Goal: Information Seeking & Learning: Find specific fact

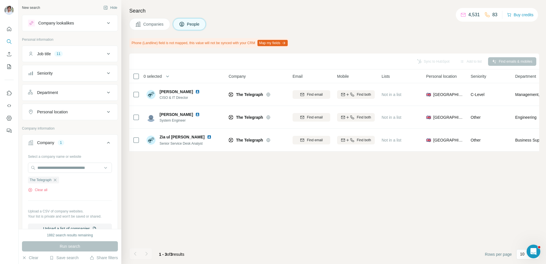
click at [211, 184] on div "Sync to HubSpot Add to list Find emails & mobiles 0 selected People Company Ema…" at bounding box center [334, 159] width 410 height 211
click at [57, 181] on icon "button" at bounding box center [55, 180] width 5 height 5
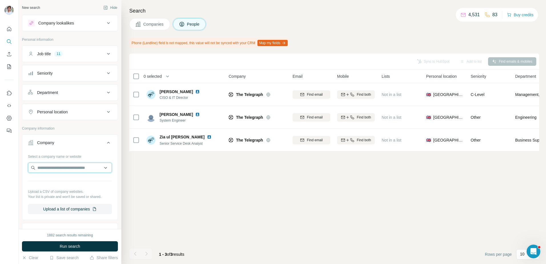
click at [58, 170] on input "text" at bounding box center [70, 168] width 84 height 10
paste input "**********"
type input "**********"
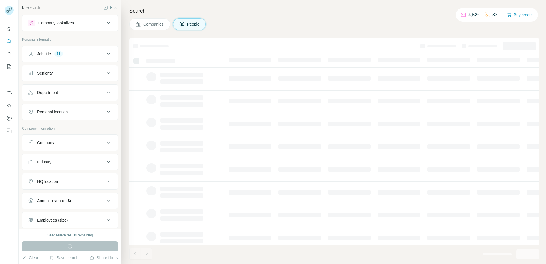
click at [54, 138] on button "Company" at bounding box center [69, 143] width 95 height 14
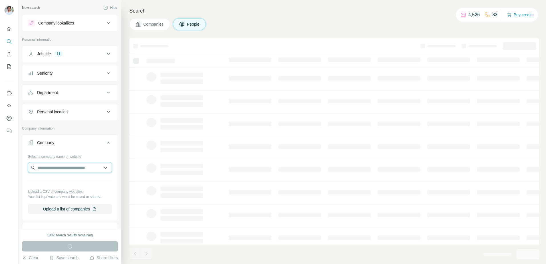
click at [54, 166] on input "text" at bounding box center [70, 168] width 84 height 10
paste input "**********"
type input "**********"
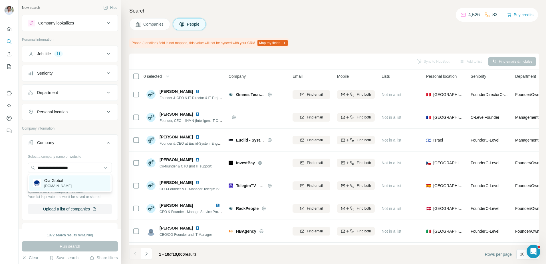
click at [61, 181] on p "Oia Global" at bounding box center [57, 181] width 27 height 6
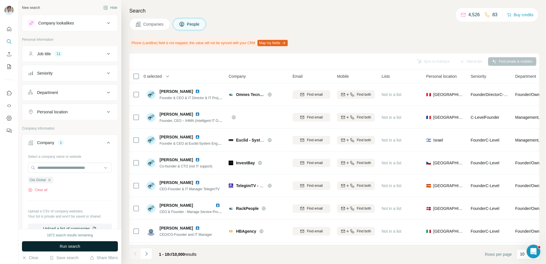
click at [62, 243] on button "Run search" at bounding box center [70, 247] width 96 height 10
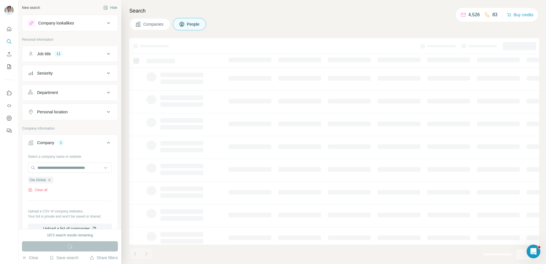
click at [223, 34] on div "Search Companies People" at bounding box center [333, 132] width 425 height 264
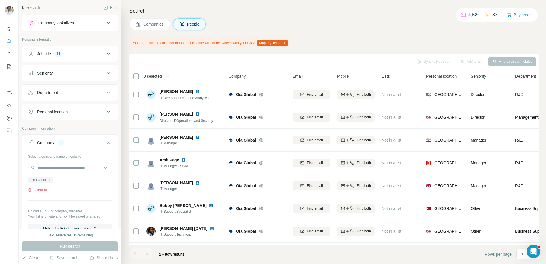
click at [146, 23] on span "Companies" at bounding box center [153, 24] width 21 height 6
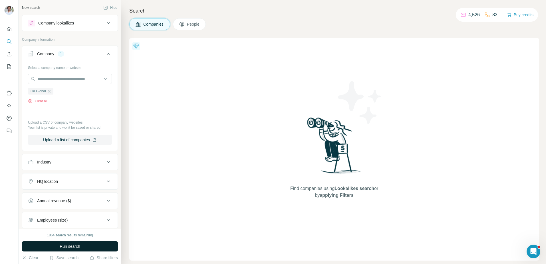
click at [83, 244] on button "Run search" at bounding box center [70, 247] width 96 height 10
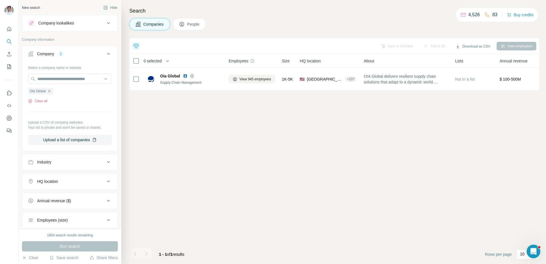
click at [253, 20] on div "Companies People" at bounding box center [334, 24] width 410 height 12
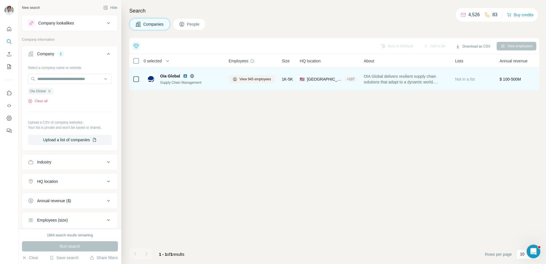
click at [183, 76] on img at bounding box center [185, 76] width 5 height 5
click at [260, 78] on span "View 945 employees" at bounding box center [255, 79] width 32 height 5
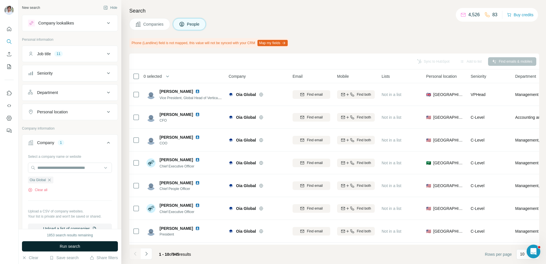
click at [97, 245] on button "Run search" at bounding box center [70, 247] width 96 height 10
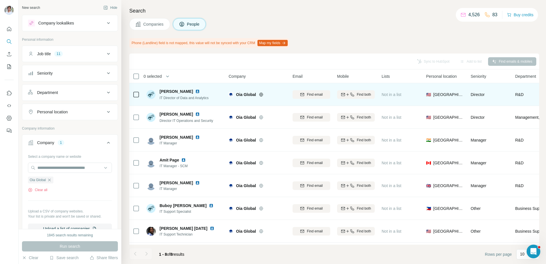
click at [195, 91] on img at bounding box center [197, 91] width 5 height 5
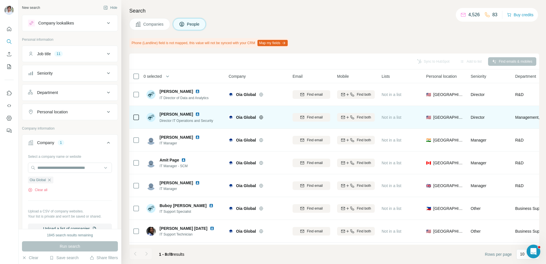
click at [195, 114] on img at bounding box center [197, 114] width 5 height 5
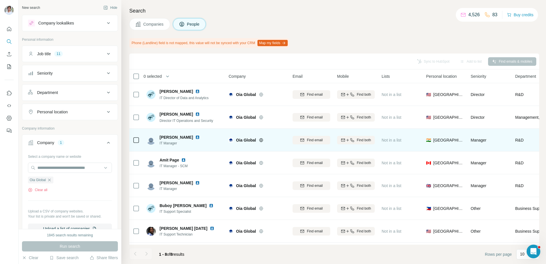
click at [195, 137] on img at bounding box center [197, 137] width 5 height 5
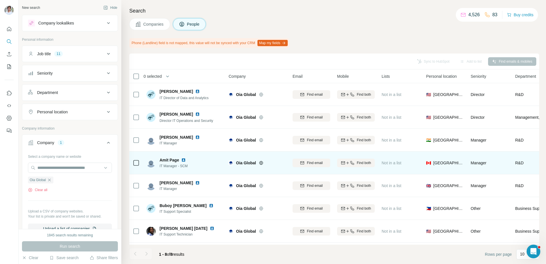
click at [184, 159] on img at bounding box center [183, 160] width 5 height 5
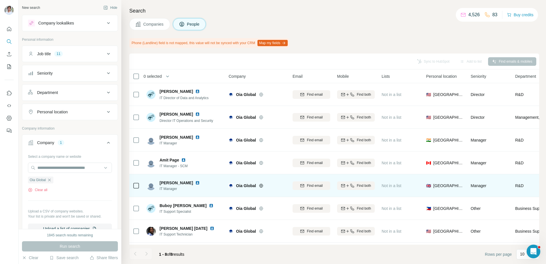
click at [195, 181] on img at bounding box center [197, 183] width 5 height 5
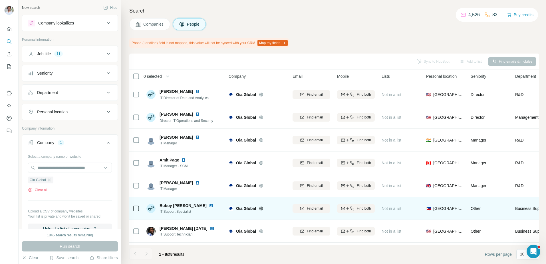
click at [209, 206] on img at bounding box center [211, 206] width 5 height 5
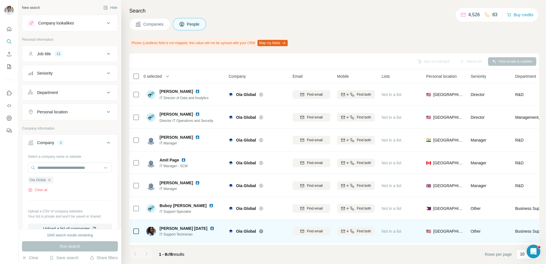
click at [210, 229] on img at bounding box center [212, 229] width 5 height 5
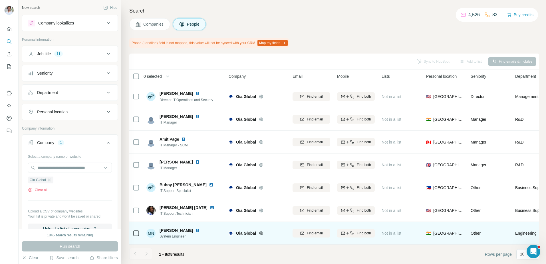
click at [195, 231] on img at bounding box center [197, 231] width 5 height 5
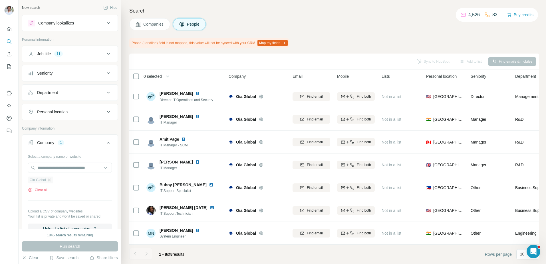
click at [49, 180] on icon "button" at bounding box center [49, 180] width 5 height 5
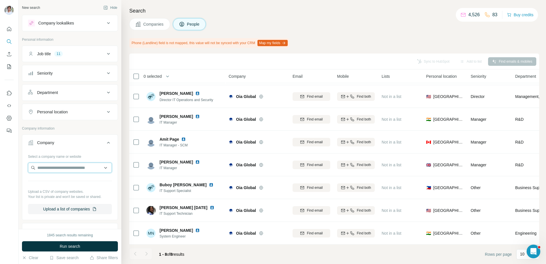
click at [57, 168] on input "text" at bounding box center [70, 168] width 84 height 10
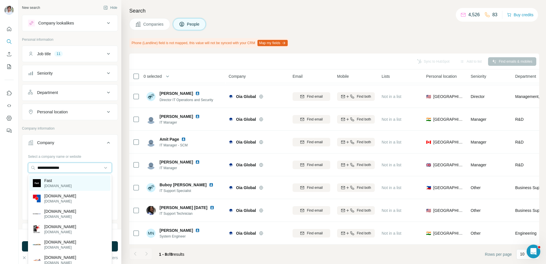
type input "**********"
click at [63, 182] on div "Fast fast.co" at bounding box center [69, 183] width 81 height 15
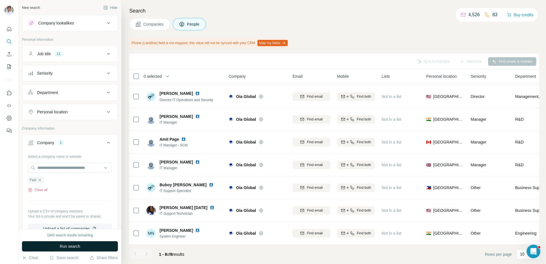
click at [82, 244] on button "Run search" at bounding box center [70, 247] width 96 height 10
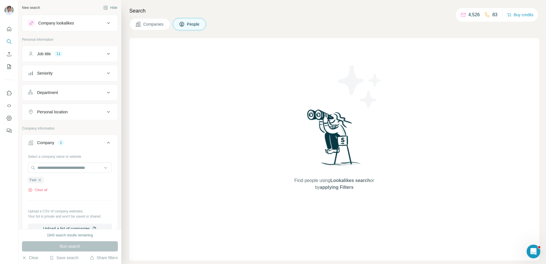
click at [160, 28] on button "Companies" at bounding box center [149, 24] width 41 height 12
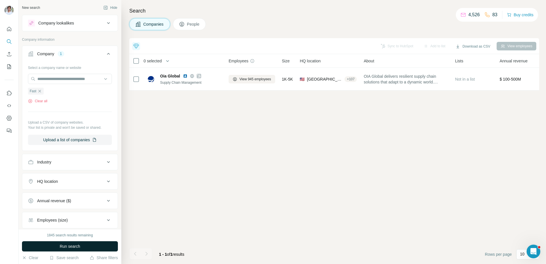
click at [72, 251] on button "Run search" at bounding box center [70, 247] width 96 height 10
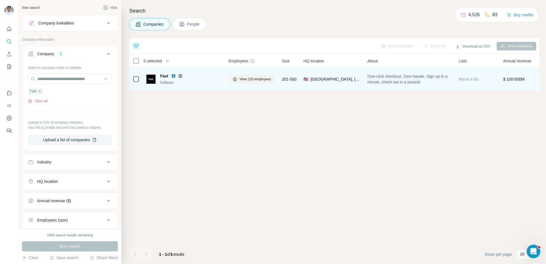
click at [174, 77] on img at bounding box center [173, 76] width 5 height 5
click at [255, 80] on span "View 120 employees" at bounding box center [255, 79] width 32 height 5
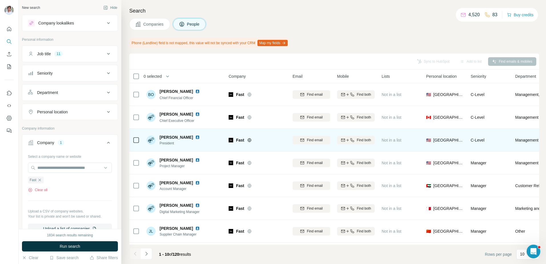
scroll to position [66, 0]
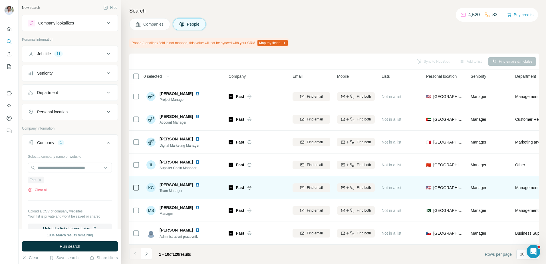
click at [200, 185] on img at bounding box center [197, 185] width 5 height 5
click at [199, 185] on img at bounding box center [197, 185] width 5 height 5
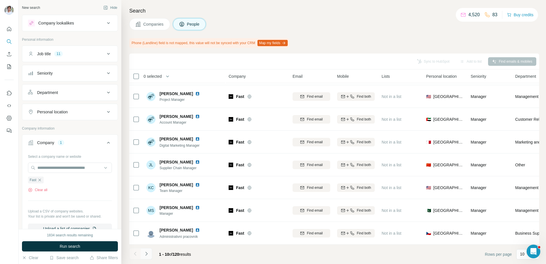
click at [147, 256] on icon "Navigate to next page" at bounding box center [147, 254] width 6 height 6
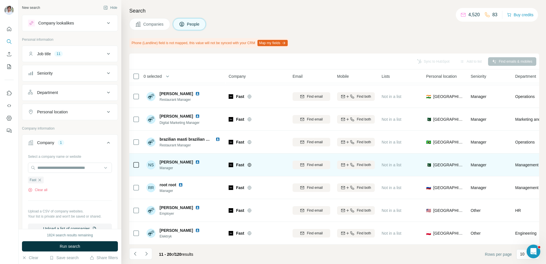
scroll to position [0, 0]
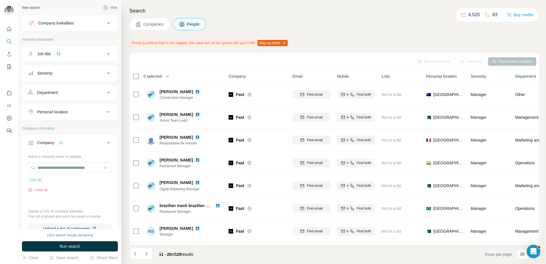
click at [41, 179] on icon "button" at bounding box center [40, 180] width 3 height 3
click at [46, 171] on input "text" at bounding box center [70, 168] width 84 height 10
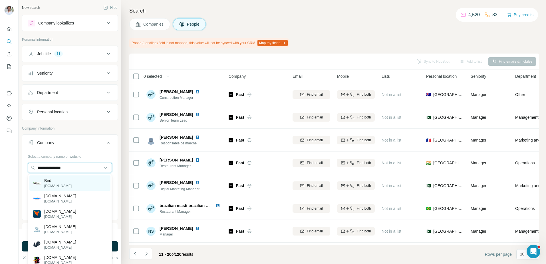
type input "**********"
click at [46, 178] on p "Bird" at bounding box center [57, 181] width 27 height 6
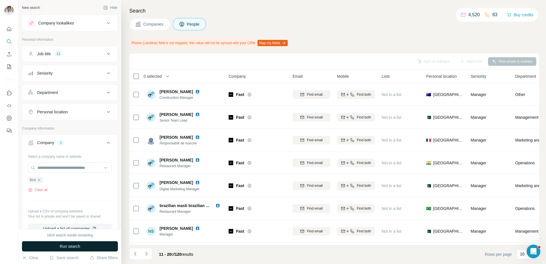
click at [67, 247] on span "Run search" at bounding box center [70, 247] width 21 height 6
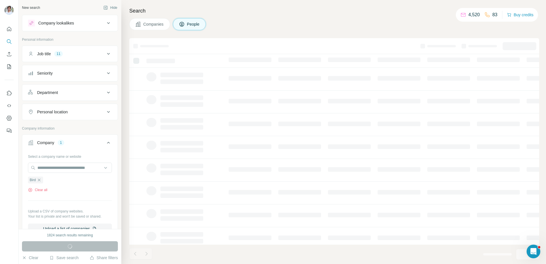
click at [156, 25] on span "Companies" at bounding box center [153, 24] width 21 height 6
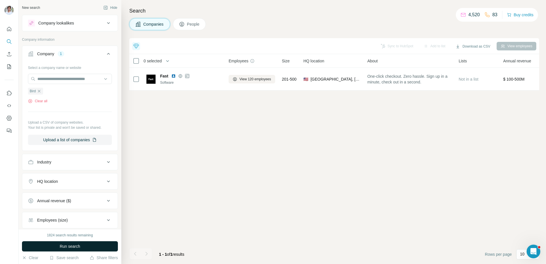
click at [64, 245] on span "Run search" at bounding box center [70, 247] width 21 height 6
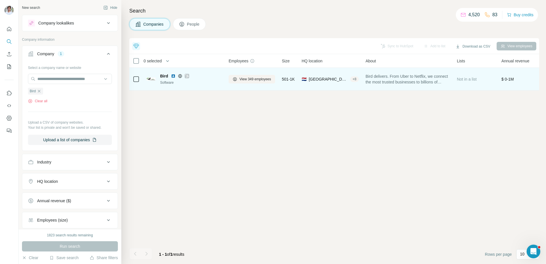
click at [172, 76] on img at bounding box center [173, 76] width 5 height 5
click at [226, 77] on td "View 349 employees" at bounding box center [251, 79] width 53 height 23
click at [232, 78] on button "View 349 employees" at bounding box center [252, 79] width 47 height 9
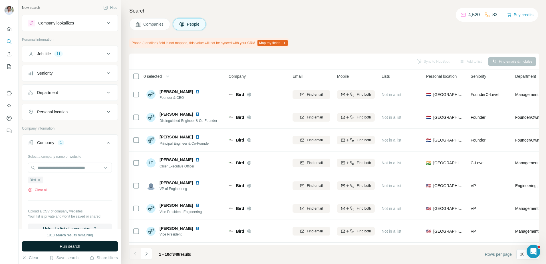
click at [92, 249] on button "Run search" at bounding box center [70, 247] width 96 height 10
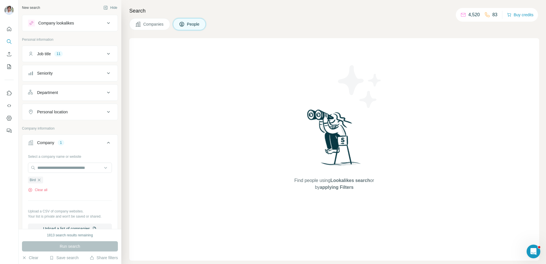
click at [84, 245] on div "Run search" at bounding box center [70, 247] width 96 height 10
click at [159, 31] on div "Search Companies People Find people using Lookalikes search or by applying Filt…" at bounding box center [333, 132] width 425 height 264
click at [158, 28] on button "Companies" at bounding box center [149, 24] width 41 height 12
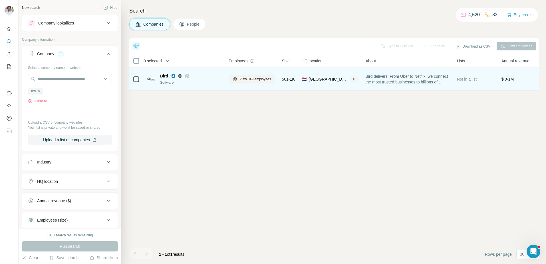
click at [173, 77] on img at bounding box center [173, 76] width 5 height 5
click at [235, 81] on icon at bounding box center [235, 79] width 5 height 5
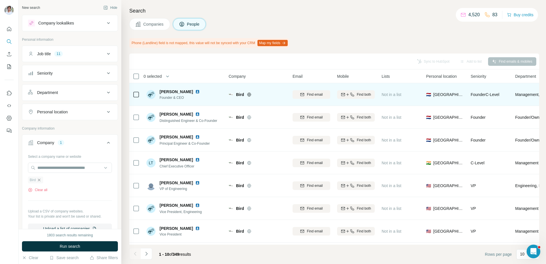
click at [40, 179] on icon "button" at bounding box center [39, 180] width 5 height 5
click at [49, 171] on input "text" at bounding box center [70, 168] width 84 height 10
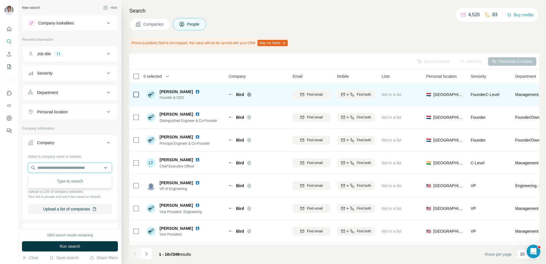
paste input "**********"
type input "**********"
click at [63, 181] on div "Mym mym.fans" at bounding box center [69, 183] width 81 height 15
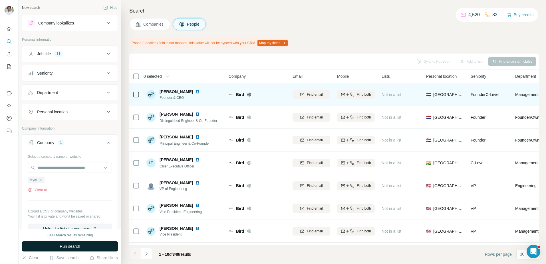
click at [77, 248] on span "Run search" at bounding box center [70, 247] width 21 height 6
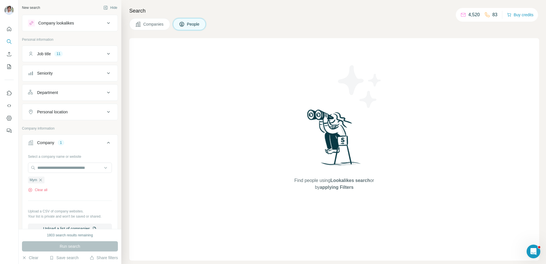
drag, startPoint x: 163, startPoint y: 24, endPoint x: 160, endPoint y: 35, distance: 11.5
click at [163, 24] on span "Companies" at bounding box center [153, 24] width 21 height 6
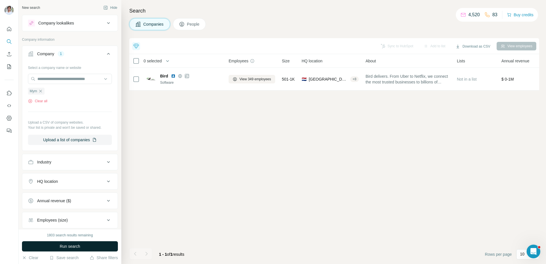
click at [95, 246] on button "Run search" at bounding box center [70, 247] width 96 height 10
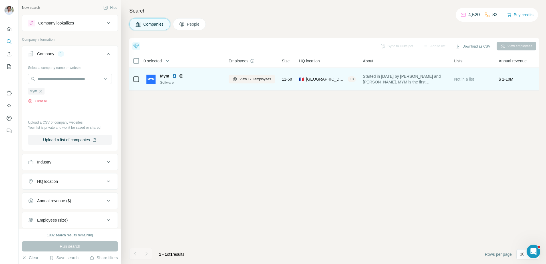
click at [175, 76] on img at bounding box center [174, 76] width 5 height 5
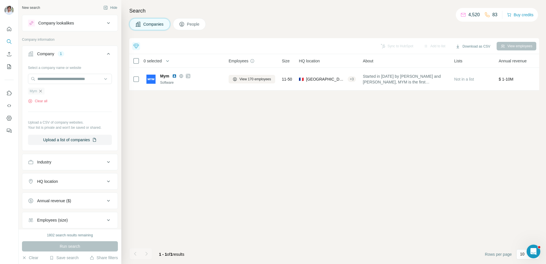
click at [42, 89] on icon "button" at bounding box center [40, 91] width 5 height 5
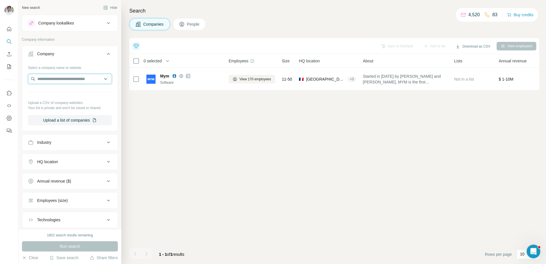
click at [54, 77] on input "text" at bounding box center [70, 79] width 84 height 10
paste input "**********"
type input "**********"
click at [60, 94] on p "Softcat" at bounding box center [57, 92] width 27 height 6
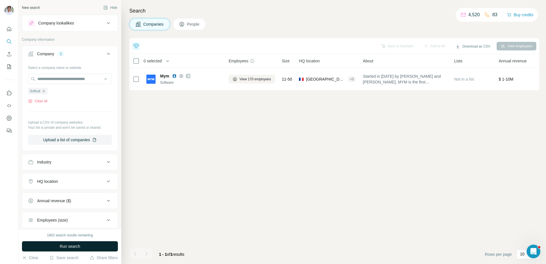
click at [65, 242] on button "Run search" at bounding box center [70, 247] width 96 height 10
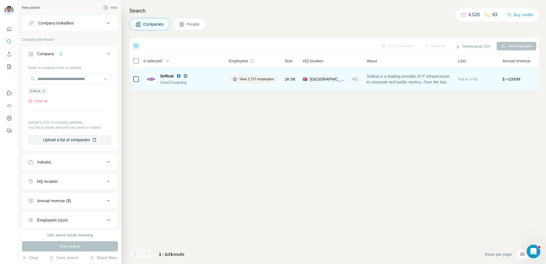
click at [180, 75] on img at bounding box center [178, 76] width 5 height 5
click at [255, 75] on button "View 2,737 employees" at bounding box center [253, 79] width 49 height 9
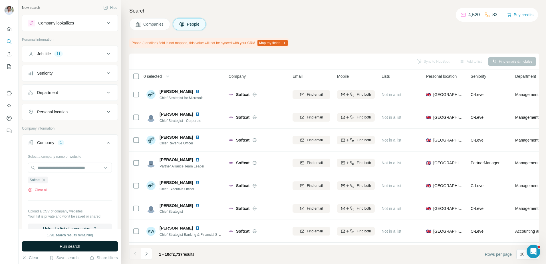
click at [98, 244] on button "Run search" at bounding box center [70, 247] width 96 height 10
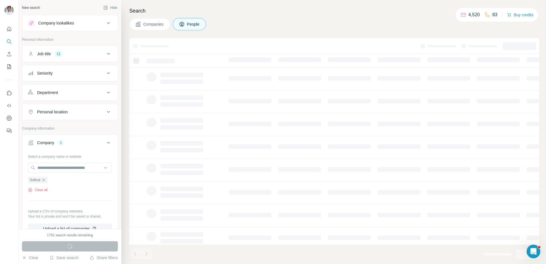
click at [98, 244] on div "Run search" at bounding box center [70, 247] width 96 height 10
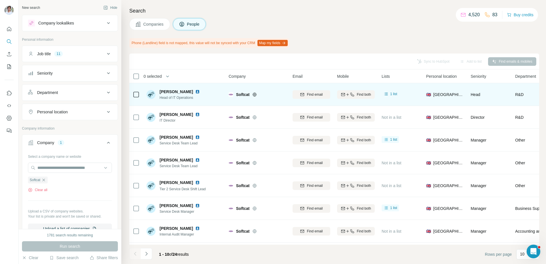
click at [195, 90] on img at bounding box center [197, 92] width 5 height 5
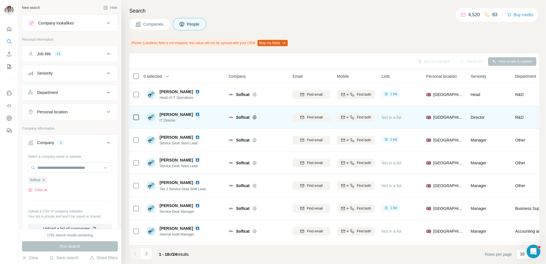
click at [195, 115] on img at bounding box center [197, 114] width 5 height 5
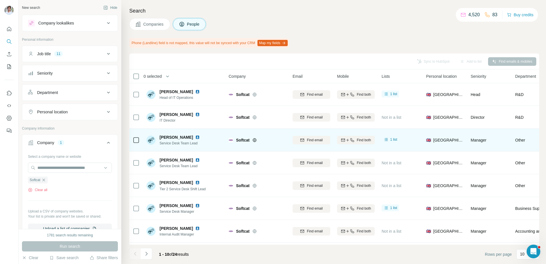
click at [200, 136] on img at bounding box center [197, 137] width 5 height 5
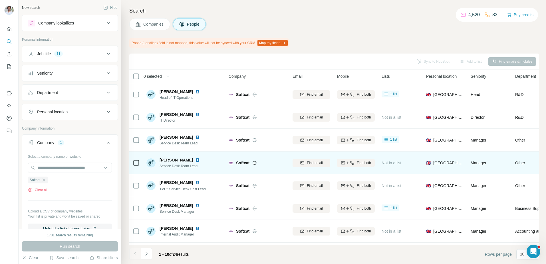
click at [196, 158] on img at bounding box center [197, 160] width 5 height 5
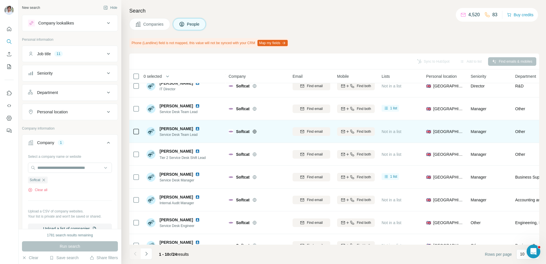
scroll to position [41, 0]
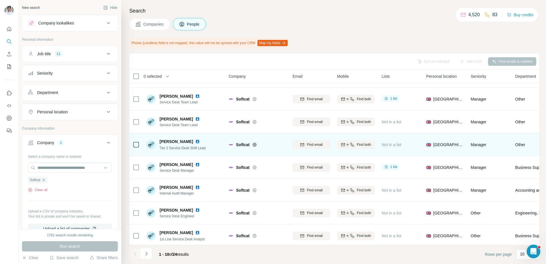
click at [195, 141] on img at bounding box center [197, 142] width 5 height 5
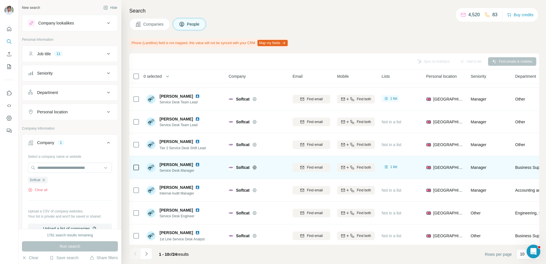
click at [200, 163] on img at bounding box center [197, 165] width 5 height 5
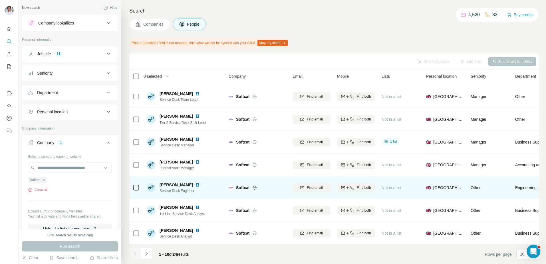
click at [195, 185] on img at bounding box center [197, 185] width 5 height 5
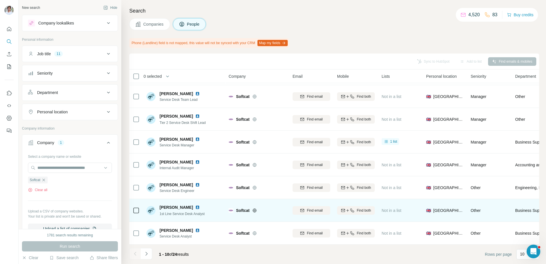
click at [195, 206] on img at bounding box center [197, 207] width 5 height 5
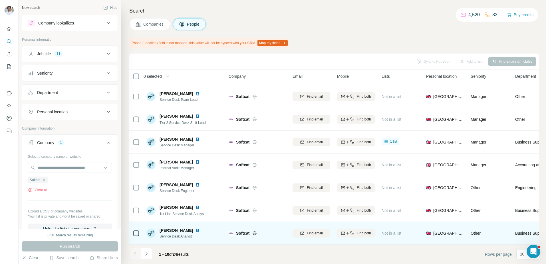
click at [199, 231] on img at bounding box center [197, 231] width 5 height 5
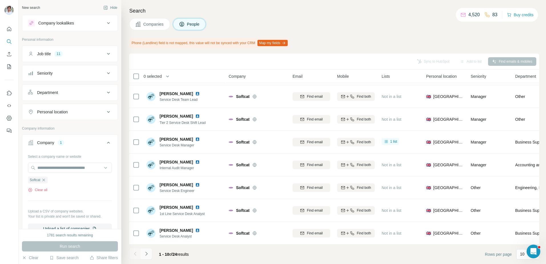
click at [149, 255] on icon "Navigate to next page" at bounding box center [147, 254] width 6 height 6
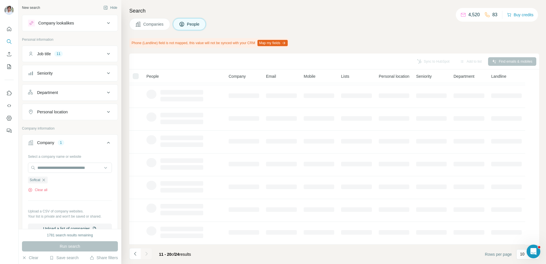
click at [272, 32] on div "Search Companies People Phone (Landline) field is not mapped, this value will n…" at bounding box center [333, 132] width 425 height 264
